Goal: Browse casually: Explore the website without a specific task or goal

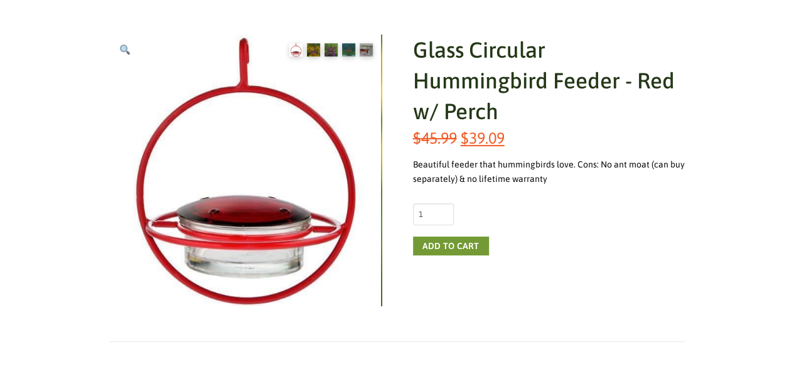
scroll to position [188, 0]
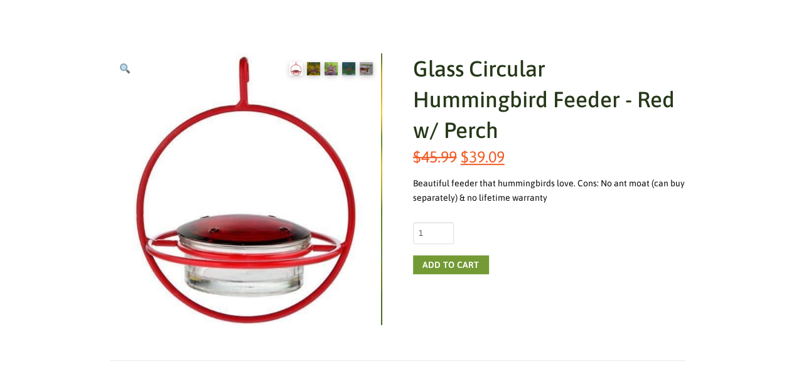
click at [331, 66] on img at bounding box center [330, 68] width 13 height 13
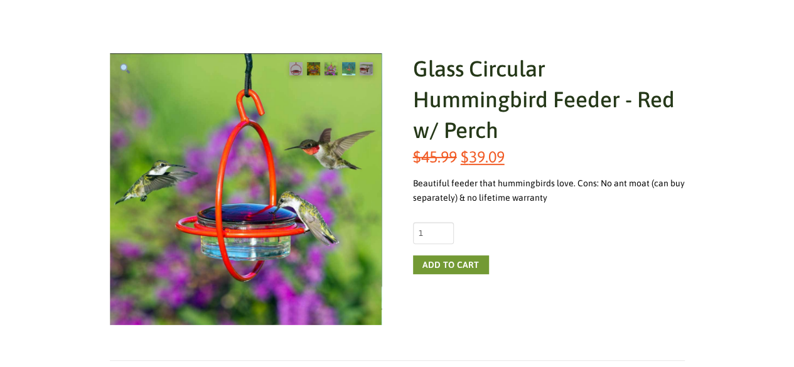
click at [349, 68] on img at bounding box center [348, 68] width 13 height 13
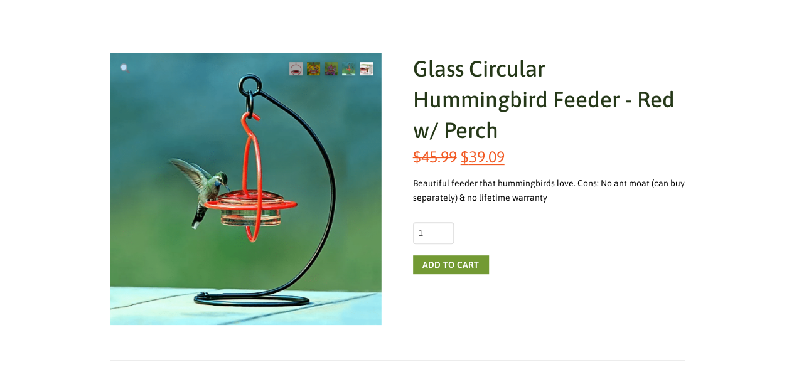
click at [363, 69] on img at bounding box center [365, 68] width 13 height 13
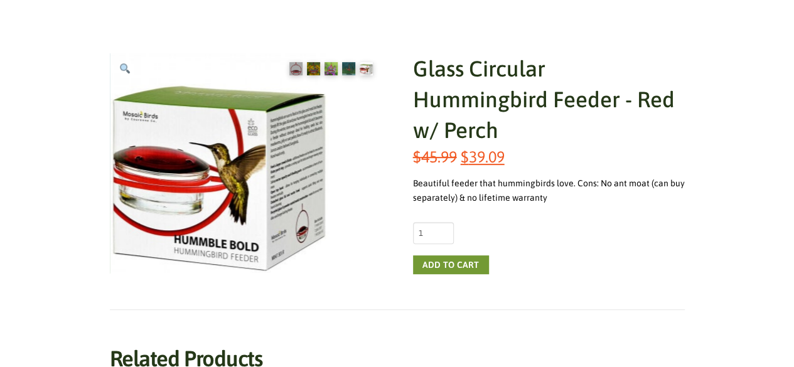
click at [332, 70] on img at bounding box center [330, 68] width 13 height 13
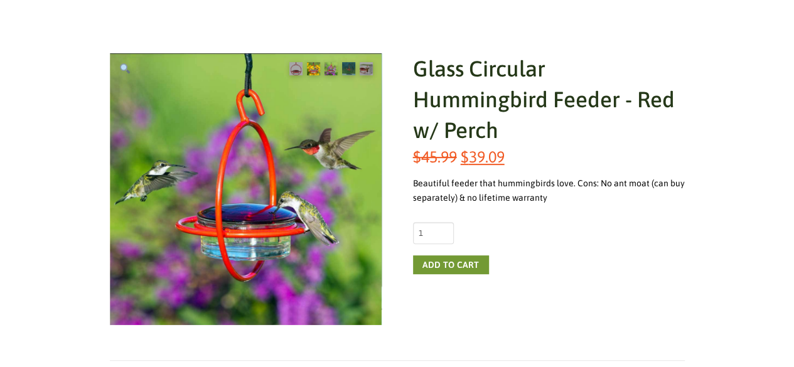
click at [316, 70] on img at bounding box center [313, 68] width 13 height 13
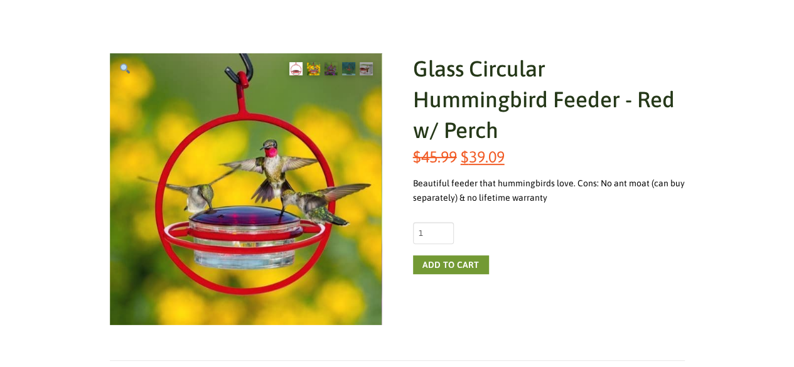
click at [295, 70] on img at bounding box center [295, 68] width 13 height 13
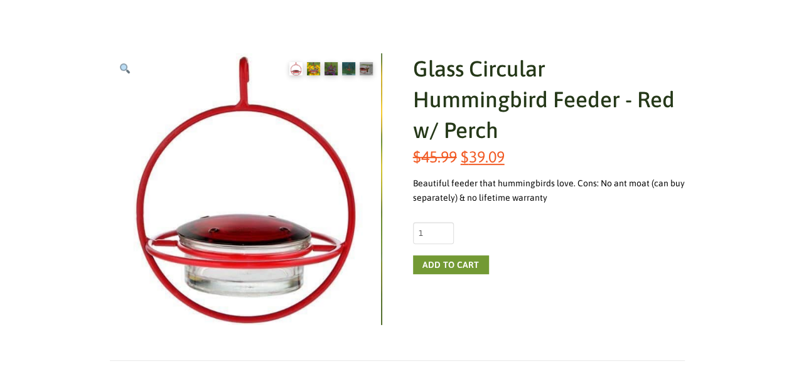
click at [313, 73] on img at bounding box center [313, 68] width 13 height 13
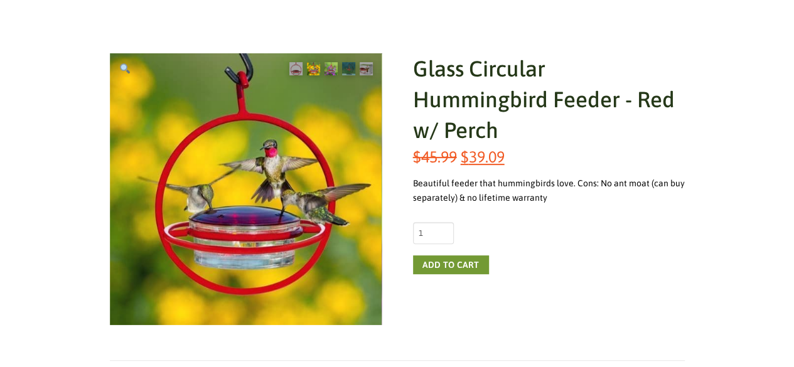
click at [331, 70] on img at bounding box center [330, 68] width 13 height 13
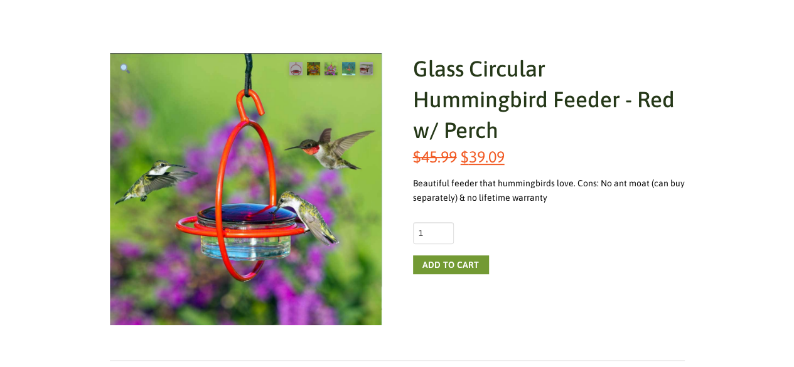
click at [349, 68] on img at bounding box center [348, 68] width 13 height 13
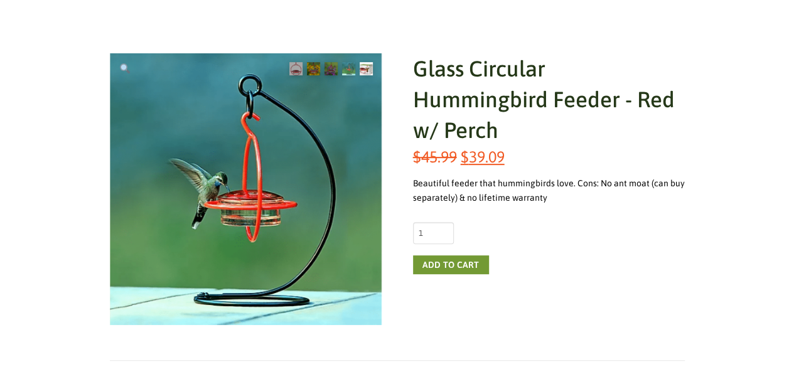
click at [363, 68] on img at bounding box center [365, 68] width 13 height 13
